Goal: Navigation & Orientation: Find specific page/section

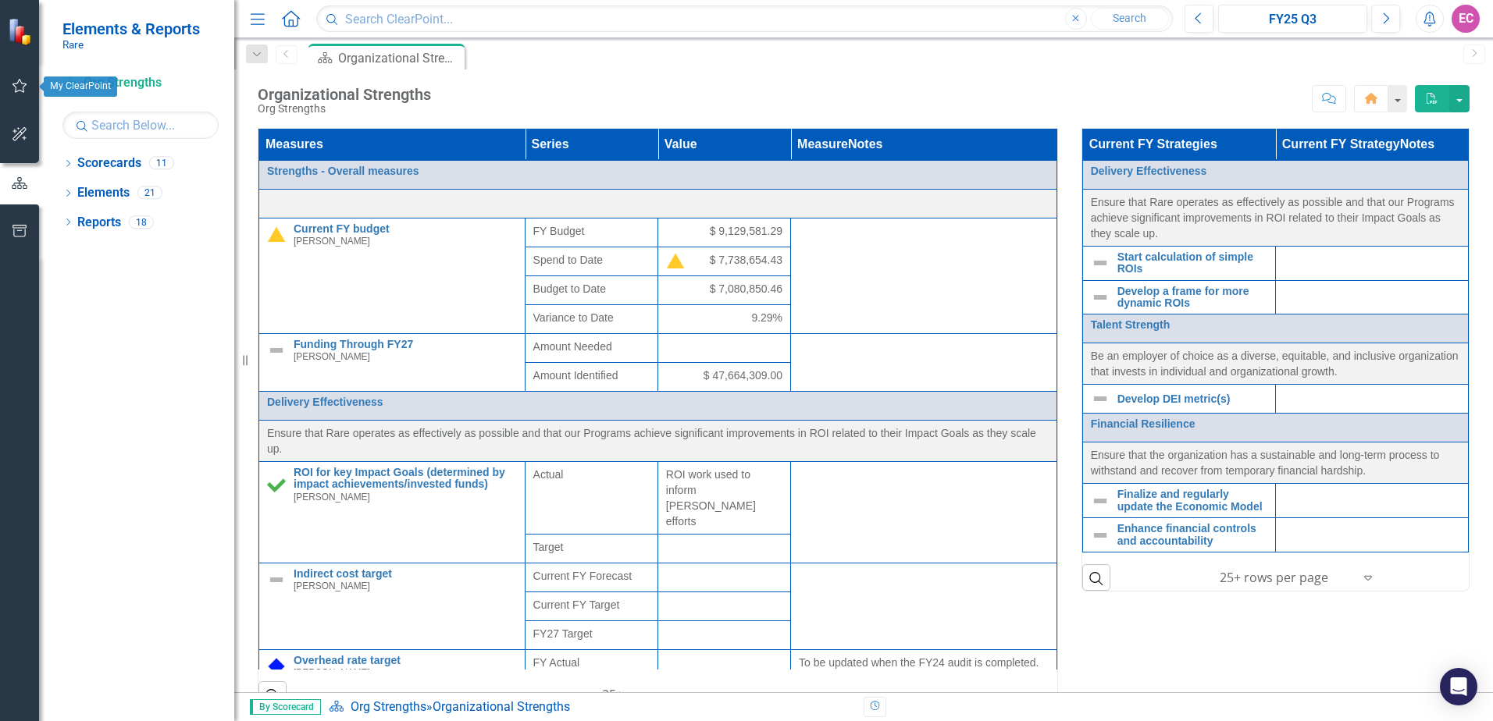
click at [17, 87] on icon "button" at bounding box center [20, 86] width 16 height 12
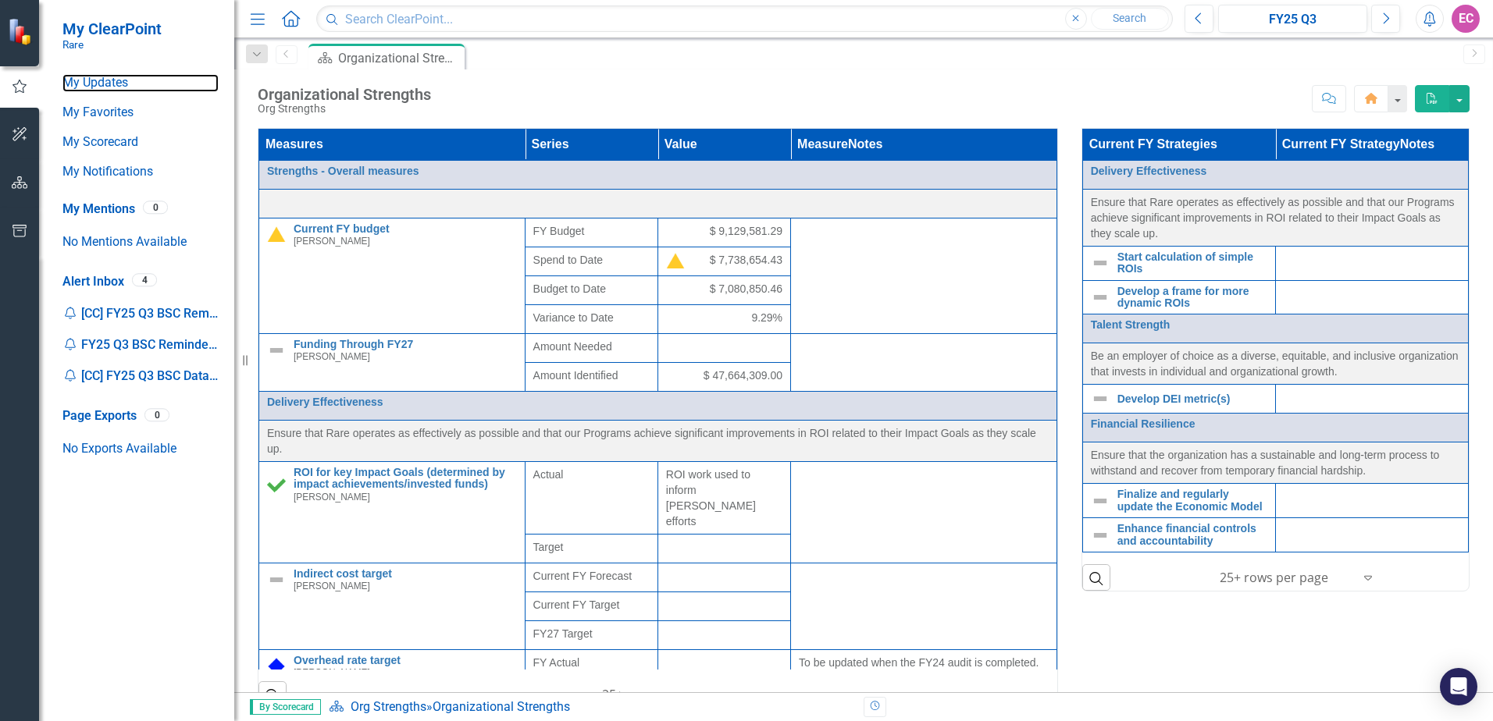
click at [102, 85] on link "My Updates" at bounding box center [140, 83] width 156 height 18
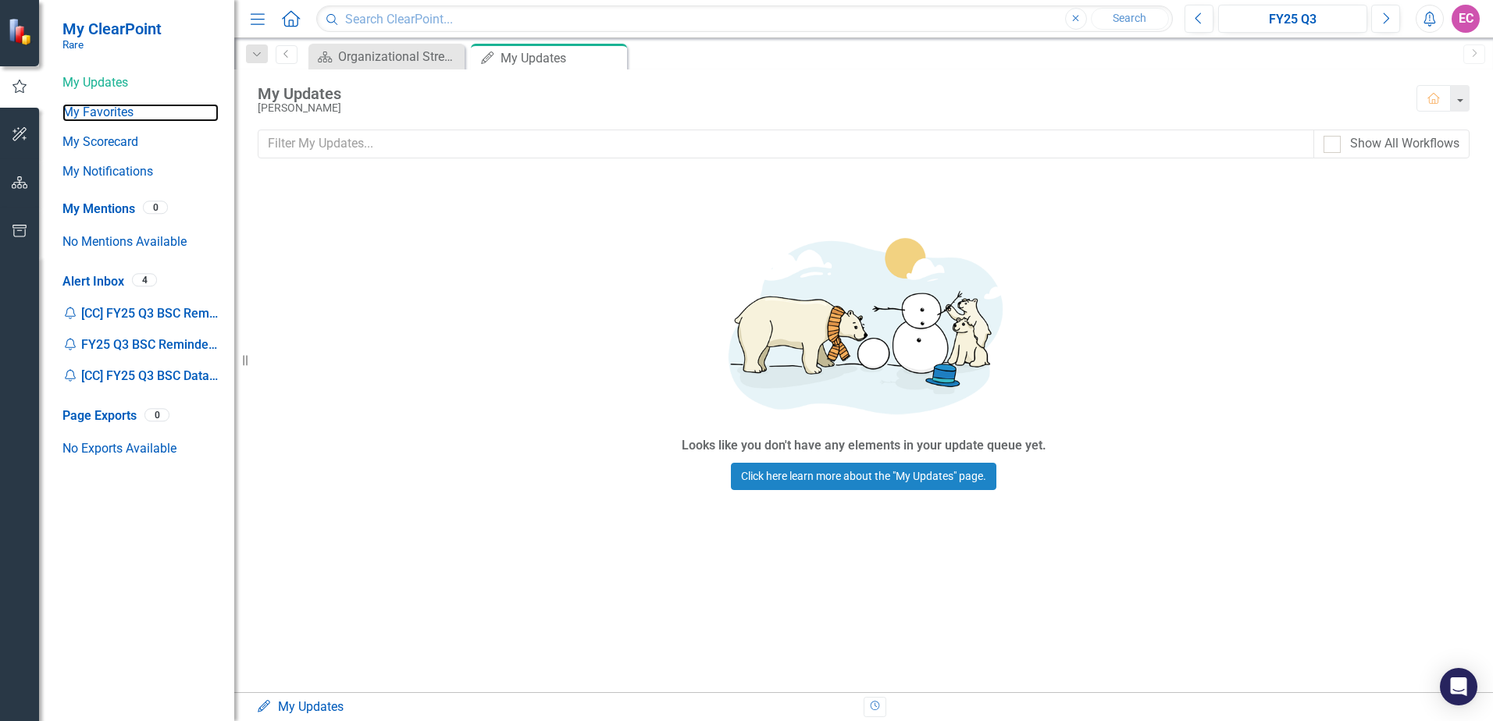
click at [104, 109] on link "My Favorites" at bounding box center [140, 113] width 156 height 18
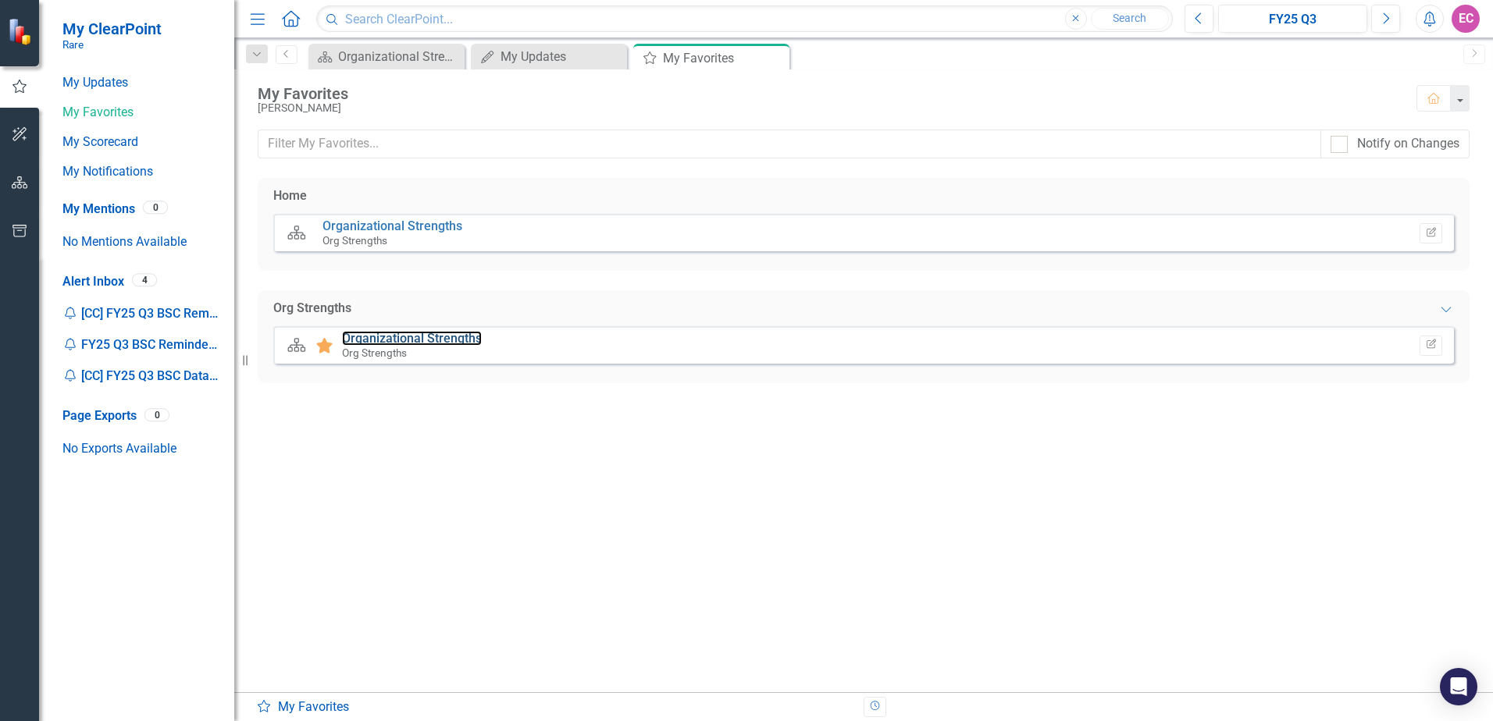
click at [448, 339] on link "Organizational Strengths" at bounding box center [412, 338] width 140 height 15
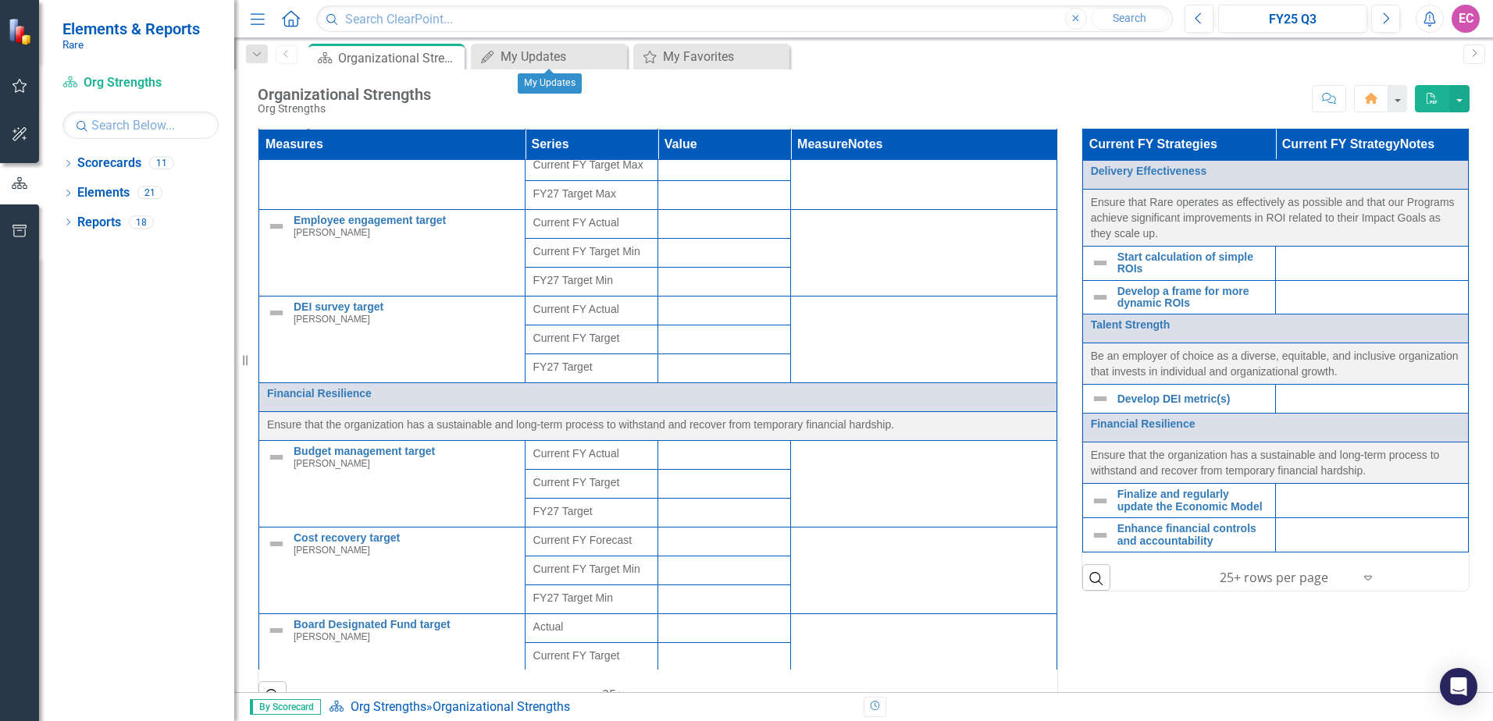
click at [0, 0] on icon "Close" at bounding box center [0, 0] width 0 height 0
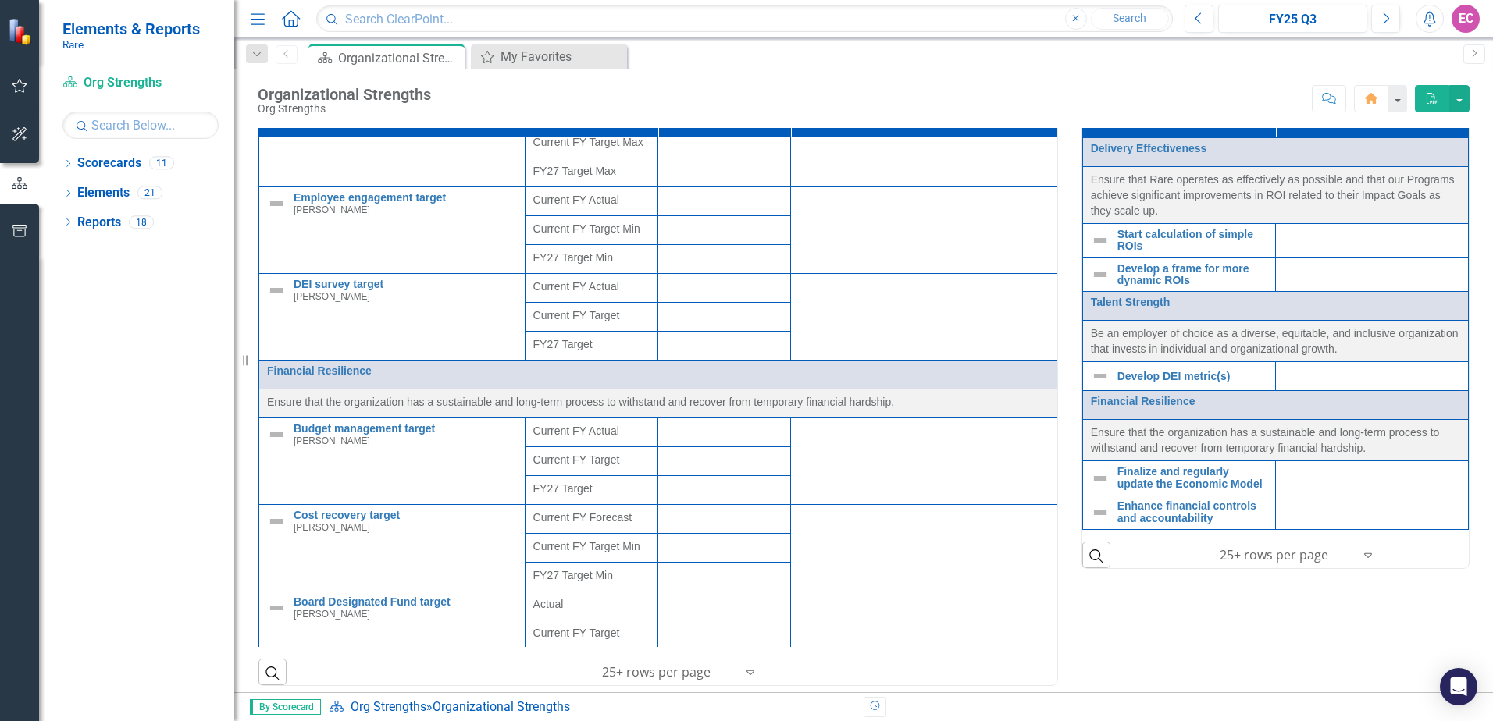
scroll to position [32, 0]
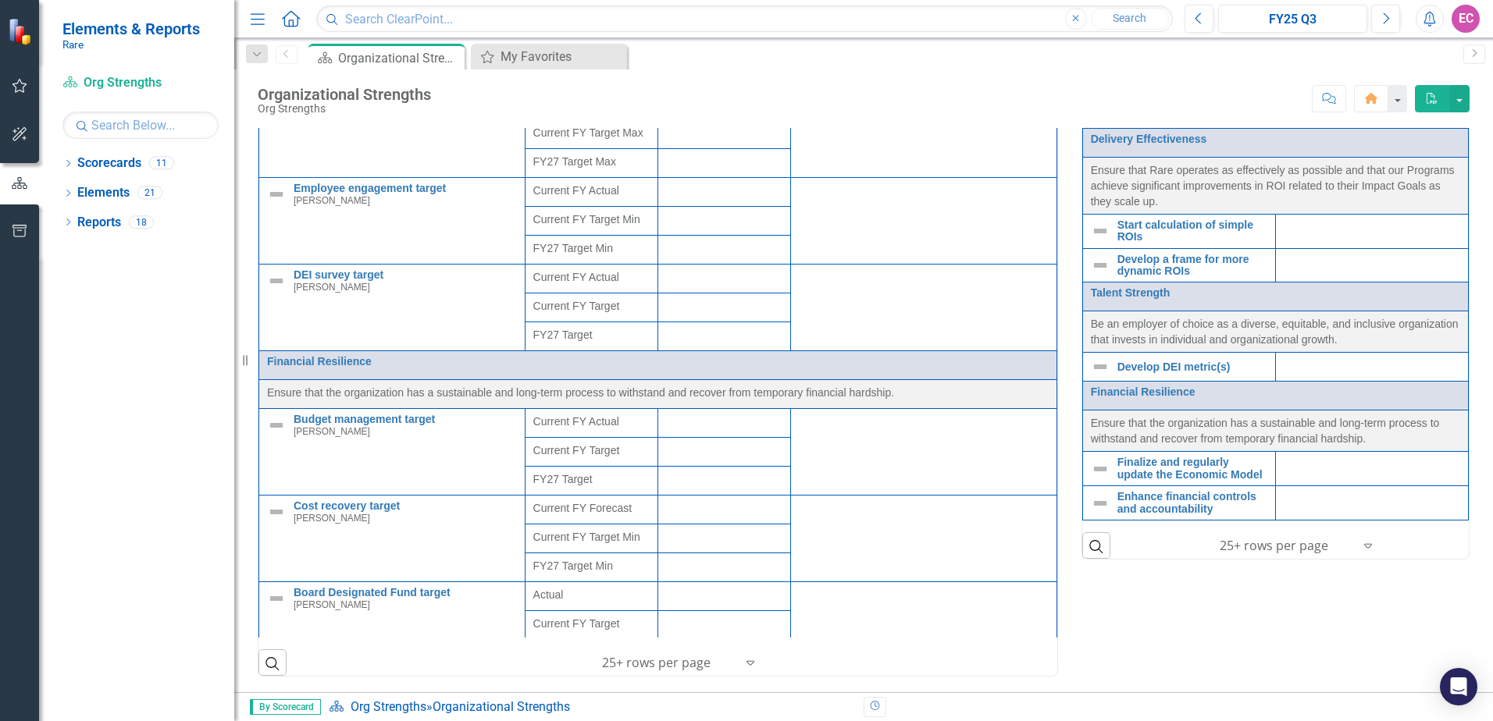
click at [117, 162] on link "Scorecards" at bounding box center [109, 164] width 64 height 18
click at [66, 166] on icon "Dropdown" at bounding box center [67, 165] width 11 height 9
click at [101, 194] on link "Rare BSC" at bounding box center [160, 193] width 148 height 18
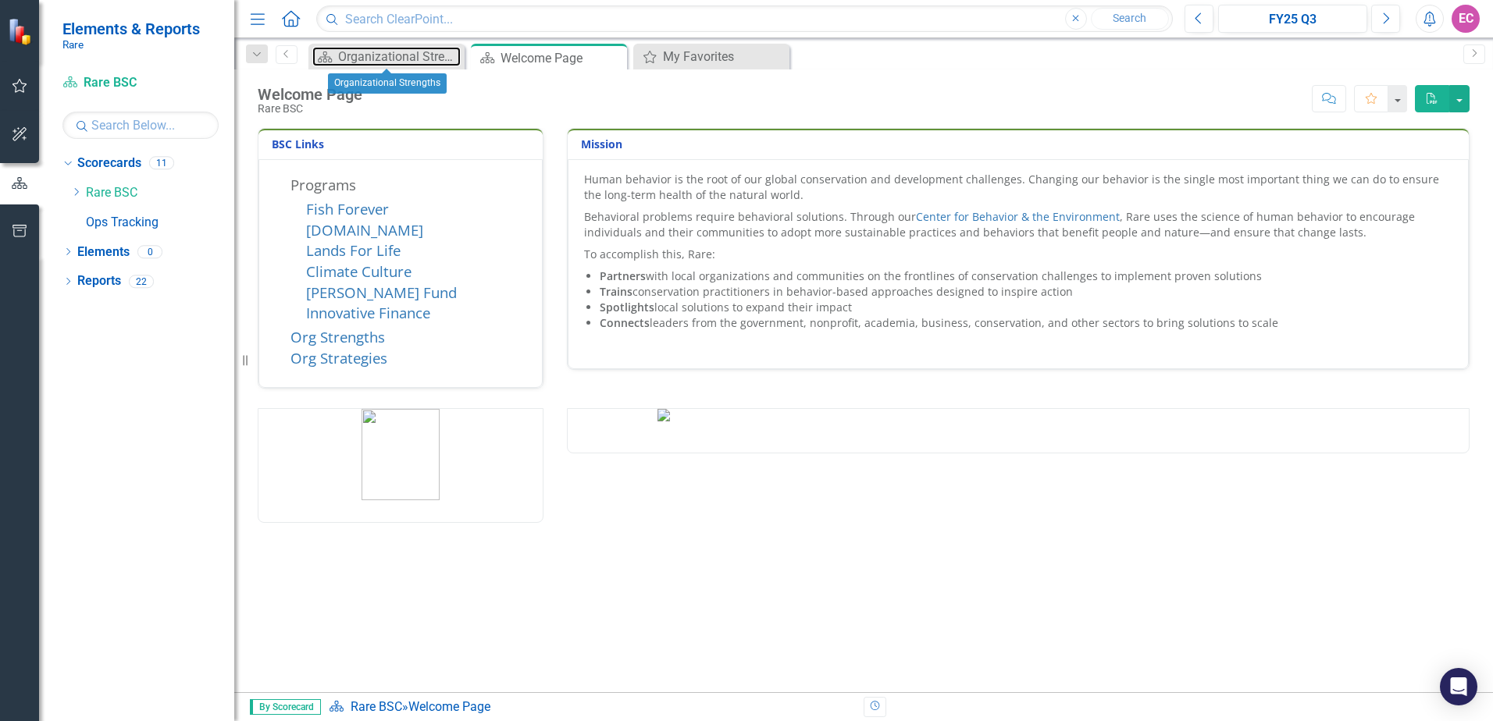
click at [407, 62] on div "Organizational Strengths" at bounding box center [399, 57] width 123 height 20
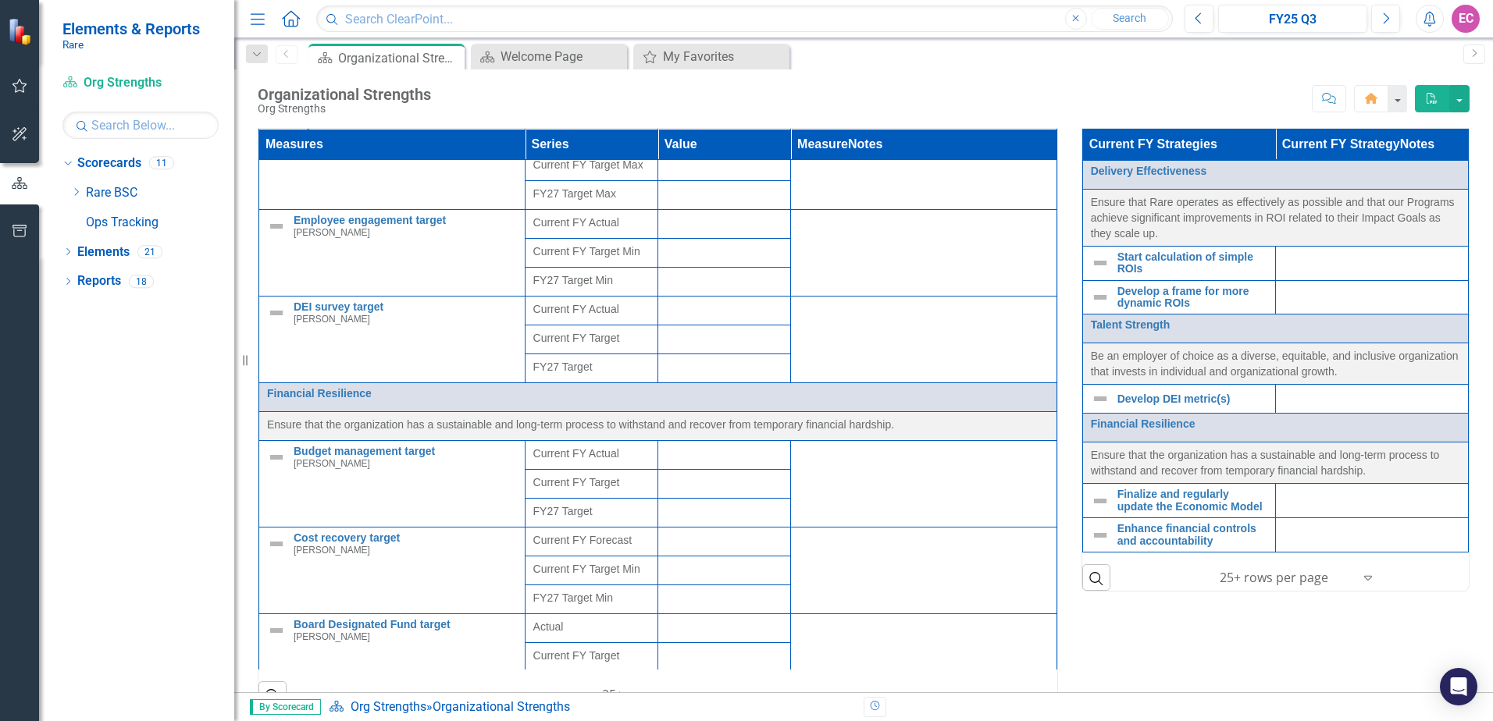
scroll to position [32, 0]
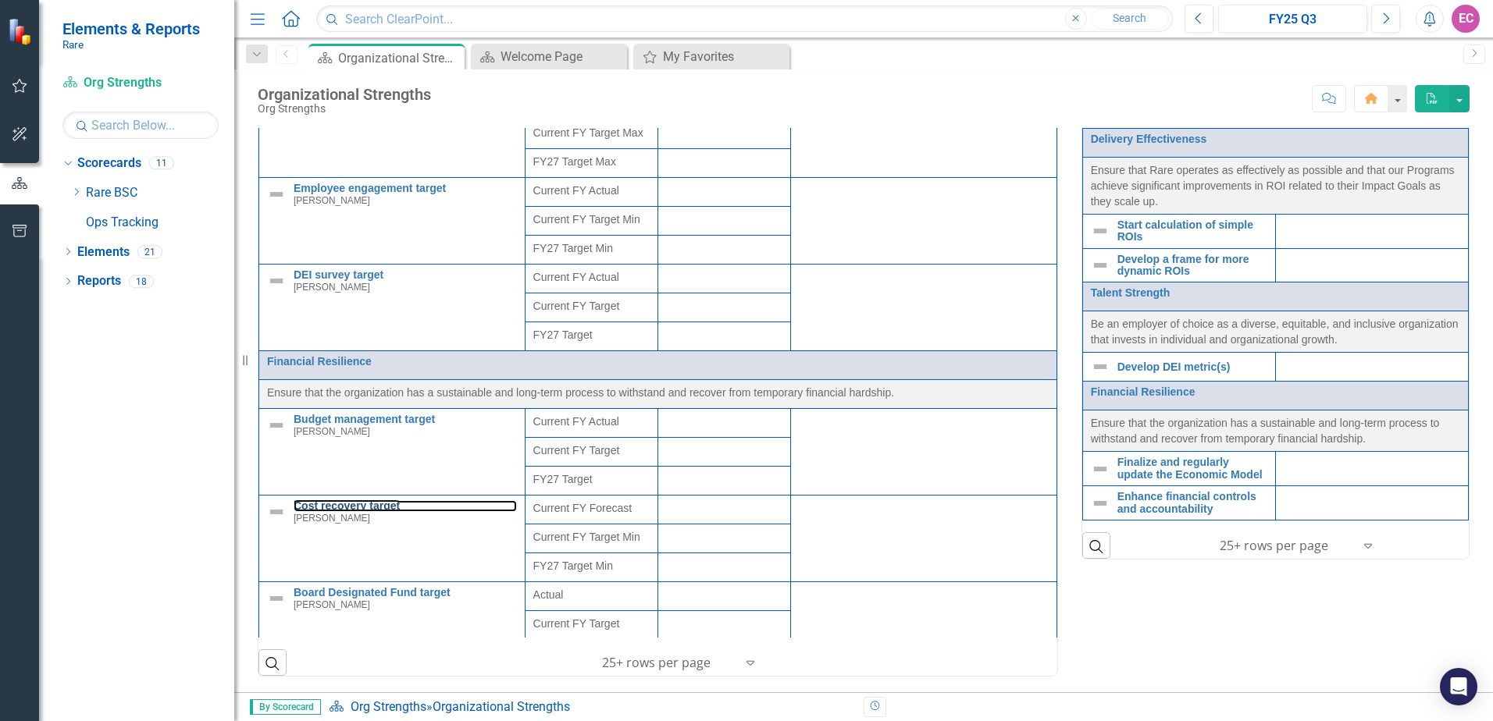
click at [396, 500] on link "Cost recovery target" at bounding box center [405, 506] width 223 height 12
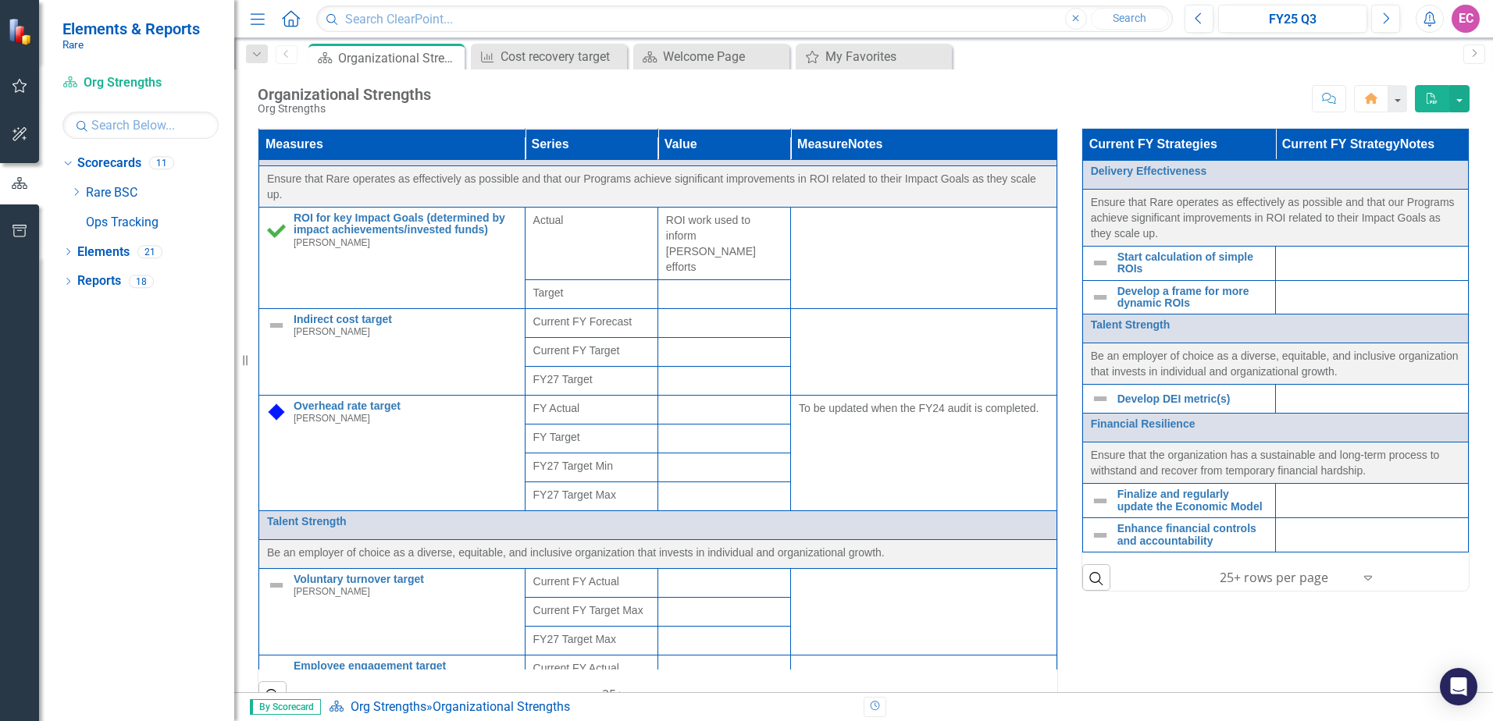
scroll to position [232, 0]
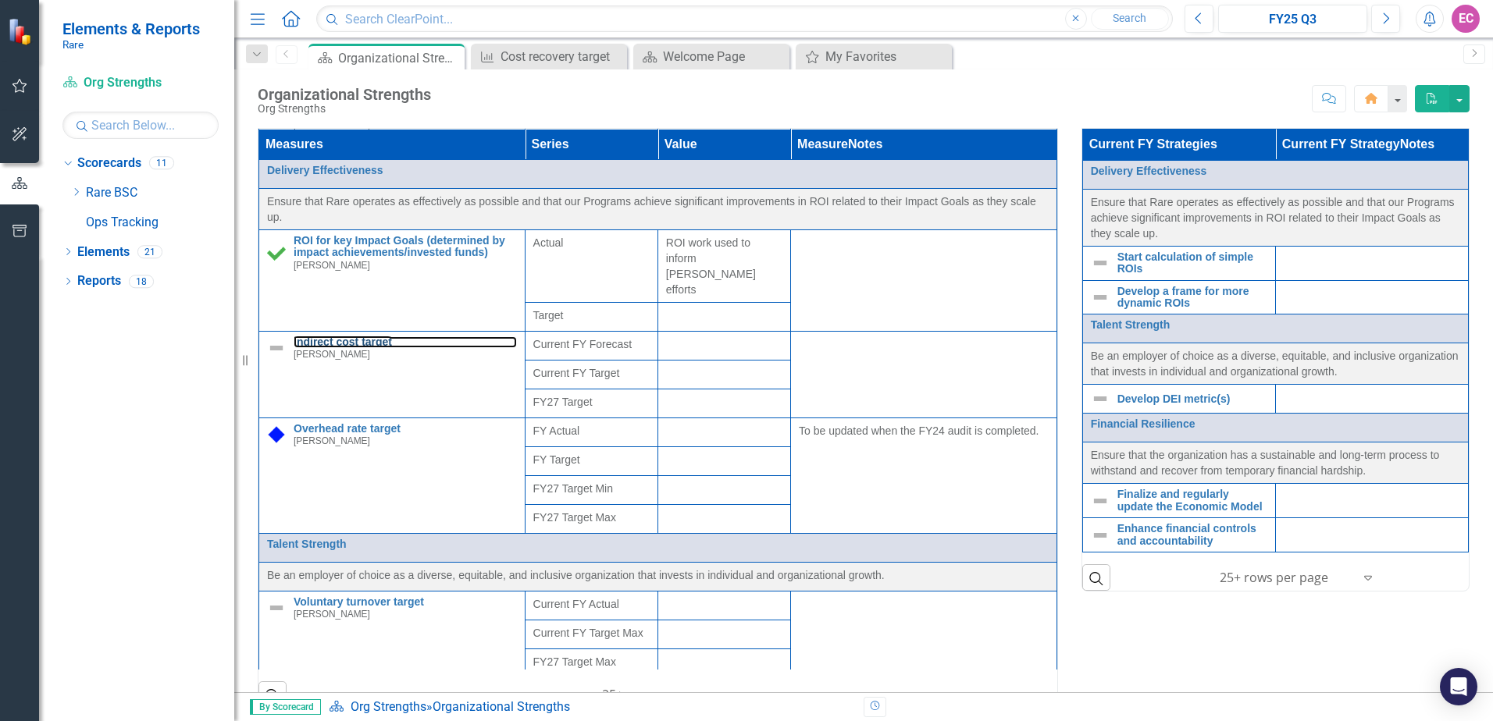
click at [372, 337] on link "Indirect cost target" at bounding box center [405, 343] width 223 height 12
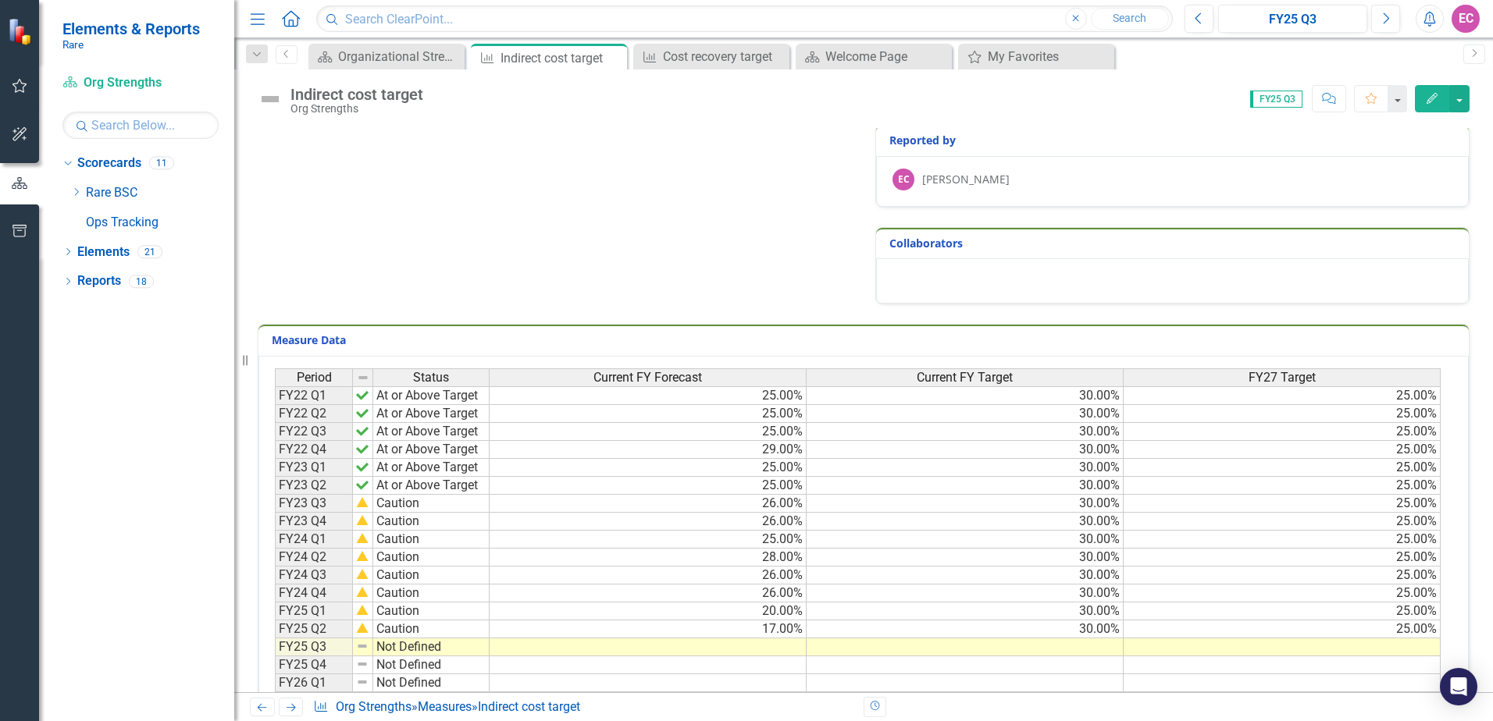
scroll to position [234, 0]
